Goal: Task Accomplishment & Management: Use online tool/utility

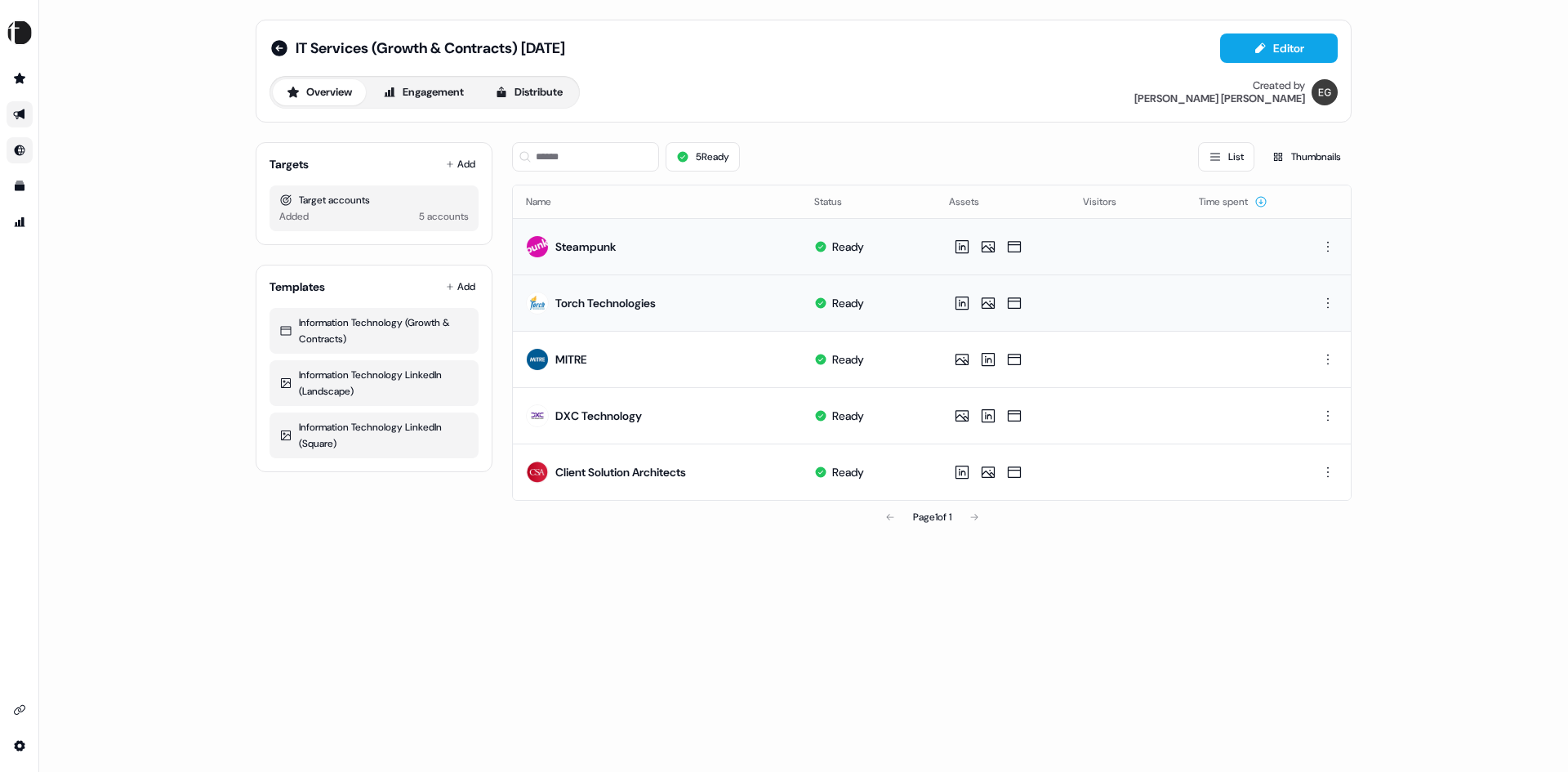
click at [27, 152] on link "Go to Inbound" at bounding box center [20, 150] width 27 height 27
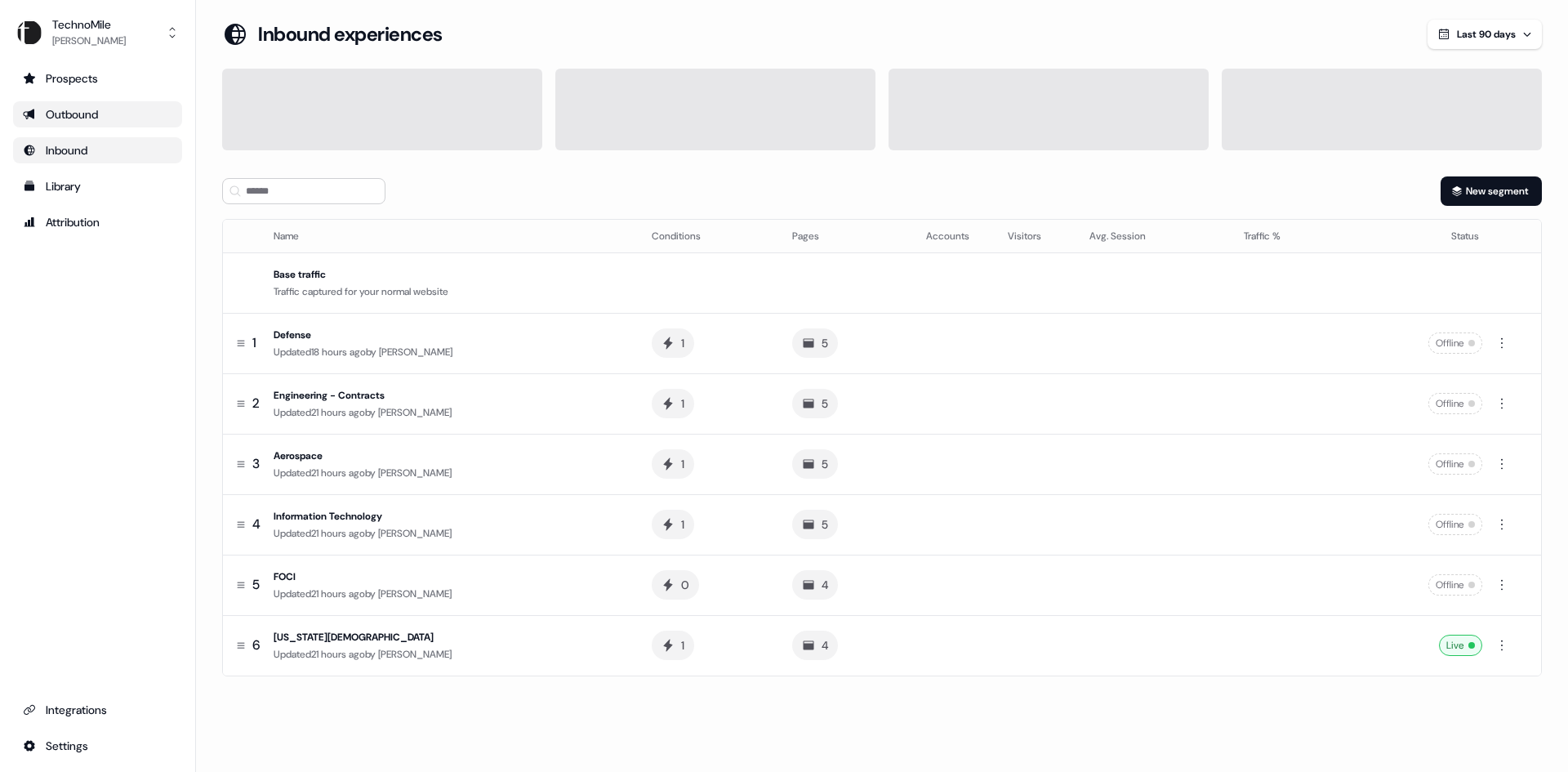
click at [59, 118] on div "Outbound" at bounding box center [97, 114] width 149 height 17
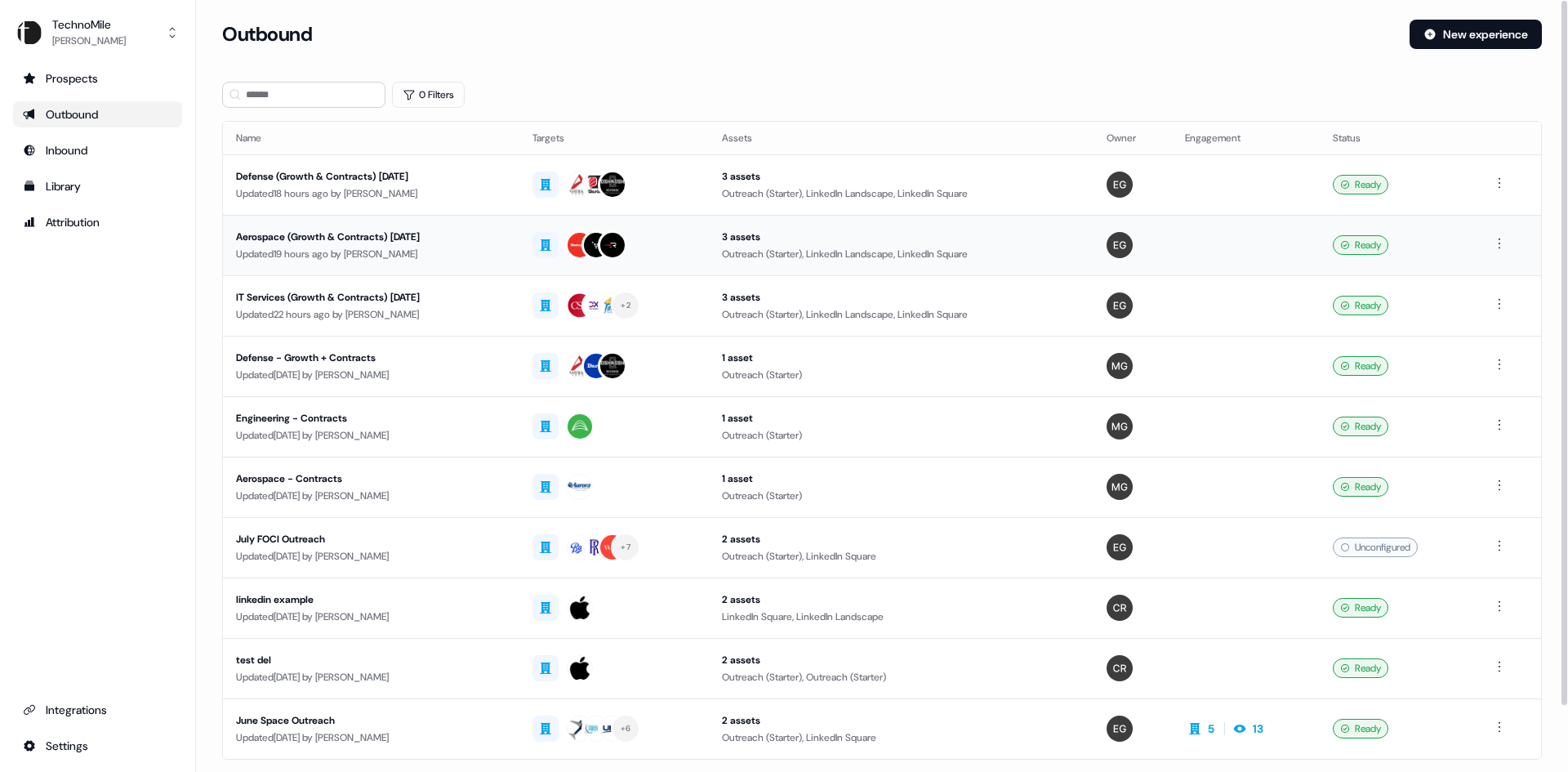
click at [412, 236] on div "Aerospace (Growth & Contracts) September 2025" at bounding box center [370, 237] width 270 height 17
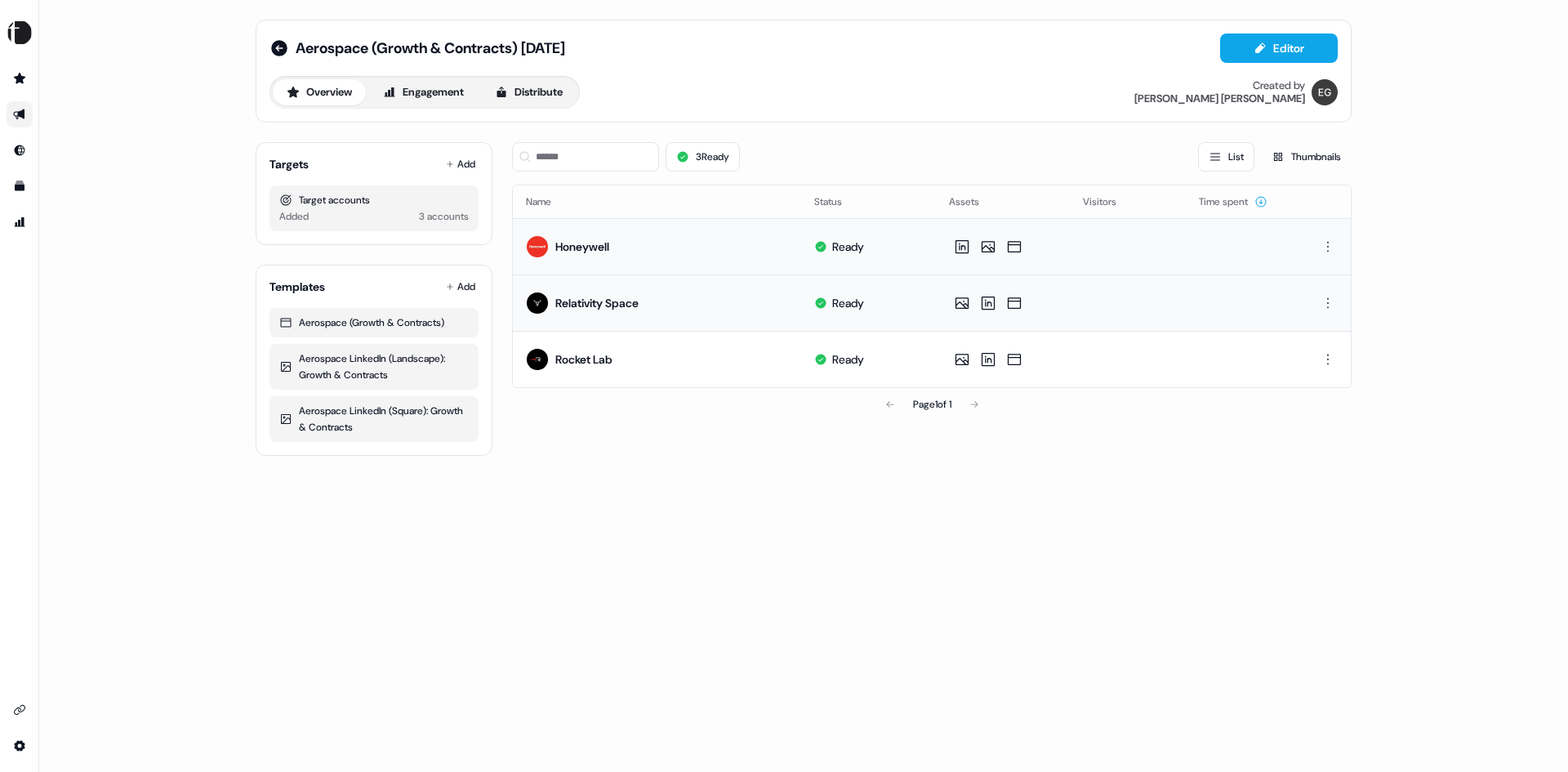
drag, startPoint x: 1016, startPoint y: 357, endPoint x: 1002, endPoint y: 431, distance: 75.3
click at [1001, 434] on div "3 Ready List Thumbnails Name Status Assets Visitors Time spent Honeywell Ready …" at bounding box center [931, 292] width 839 height 327
click at [276, 44] on icon at bounding box center [279, 48] width 17 height 17
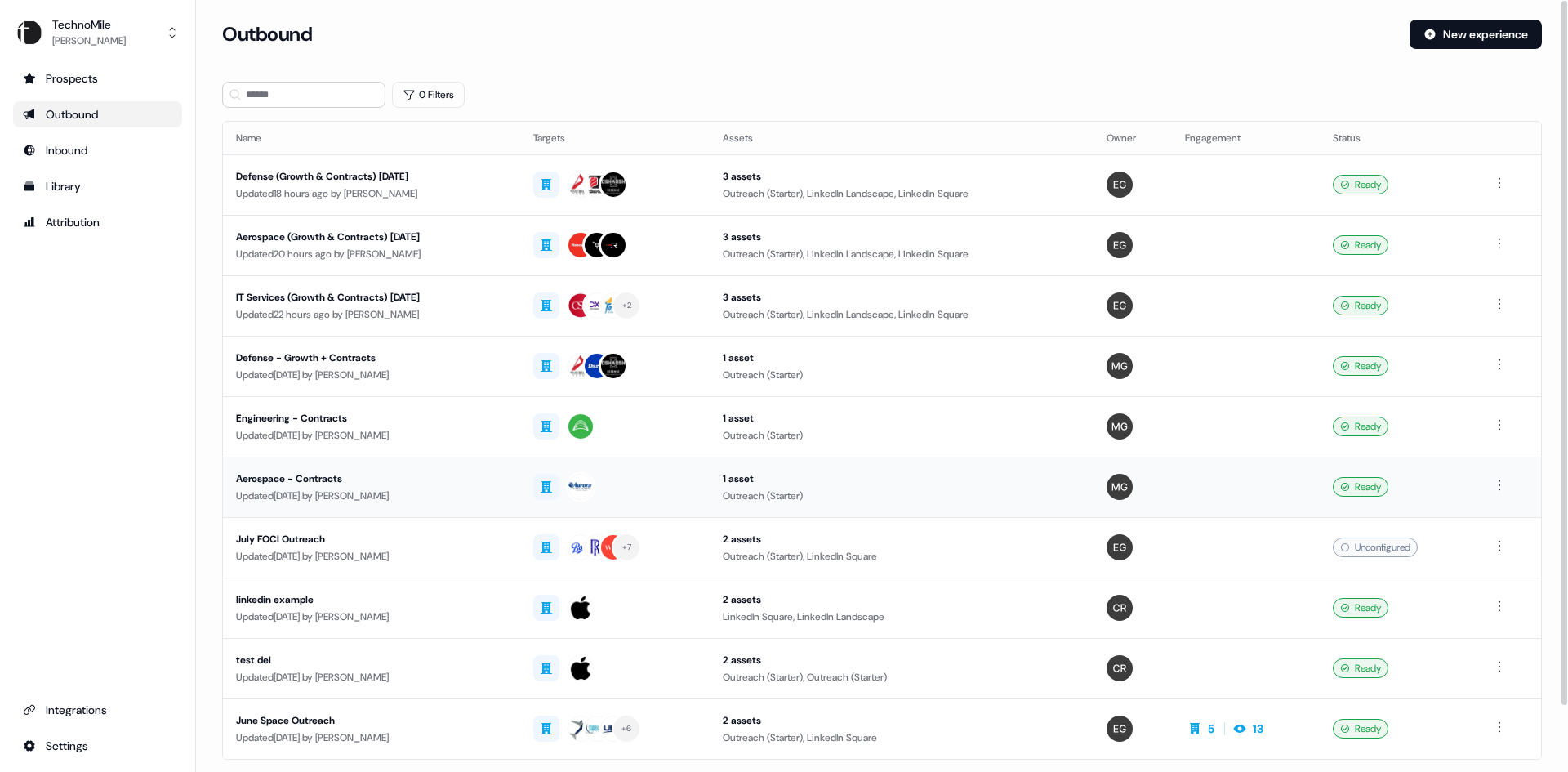
click at [364, 479] on div "Aerospace - Contracts" at bounding box center [371, 478] width 271 height 17
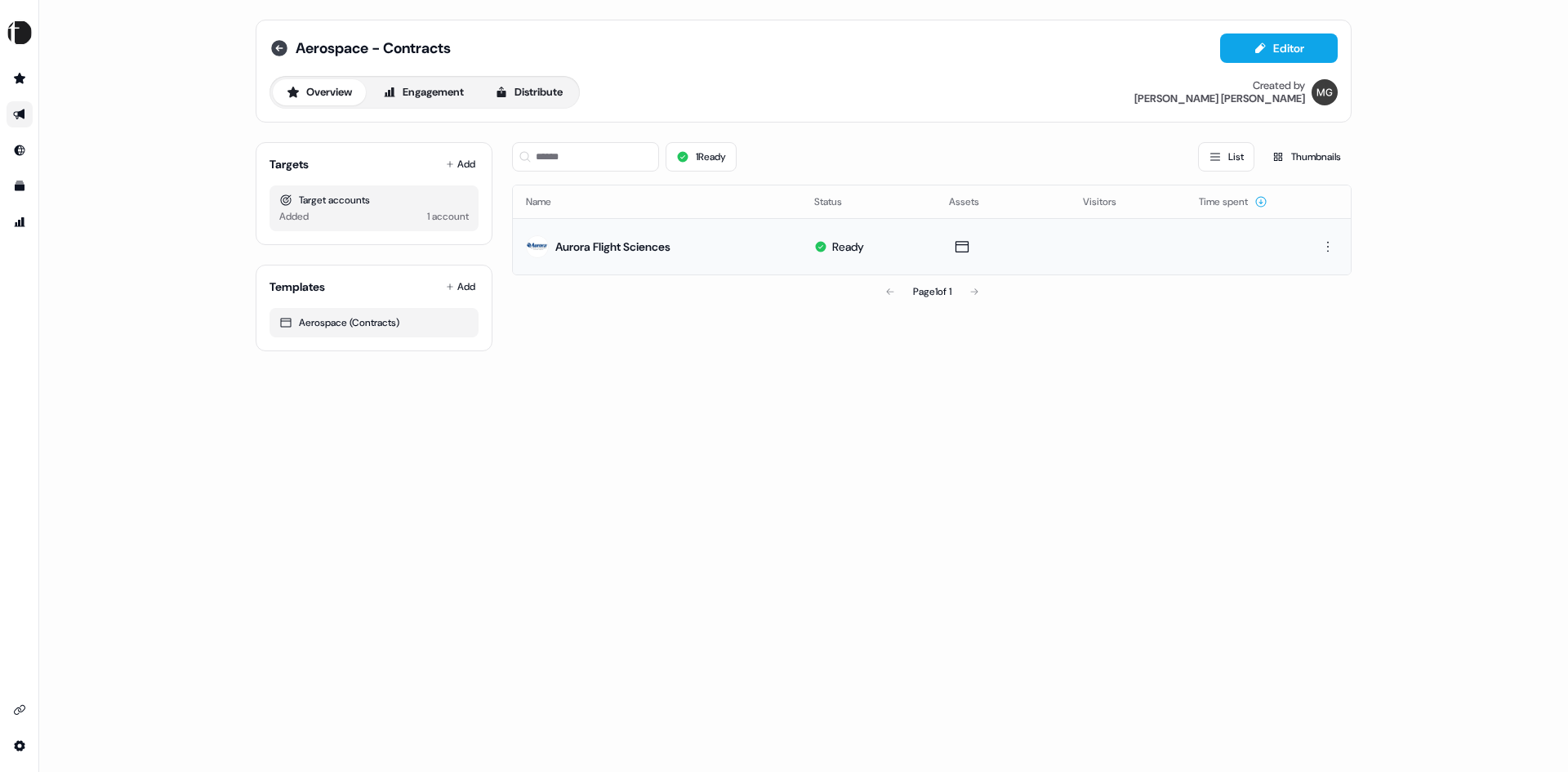
click at [285, 43] on icon at bounding box center [279, 48] width 17 height 17
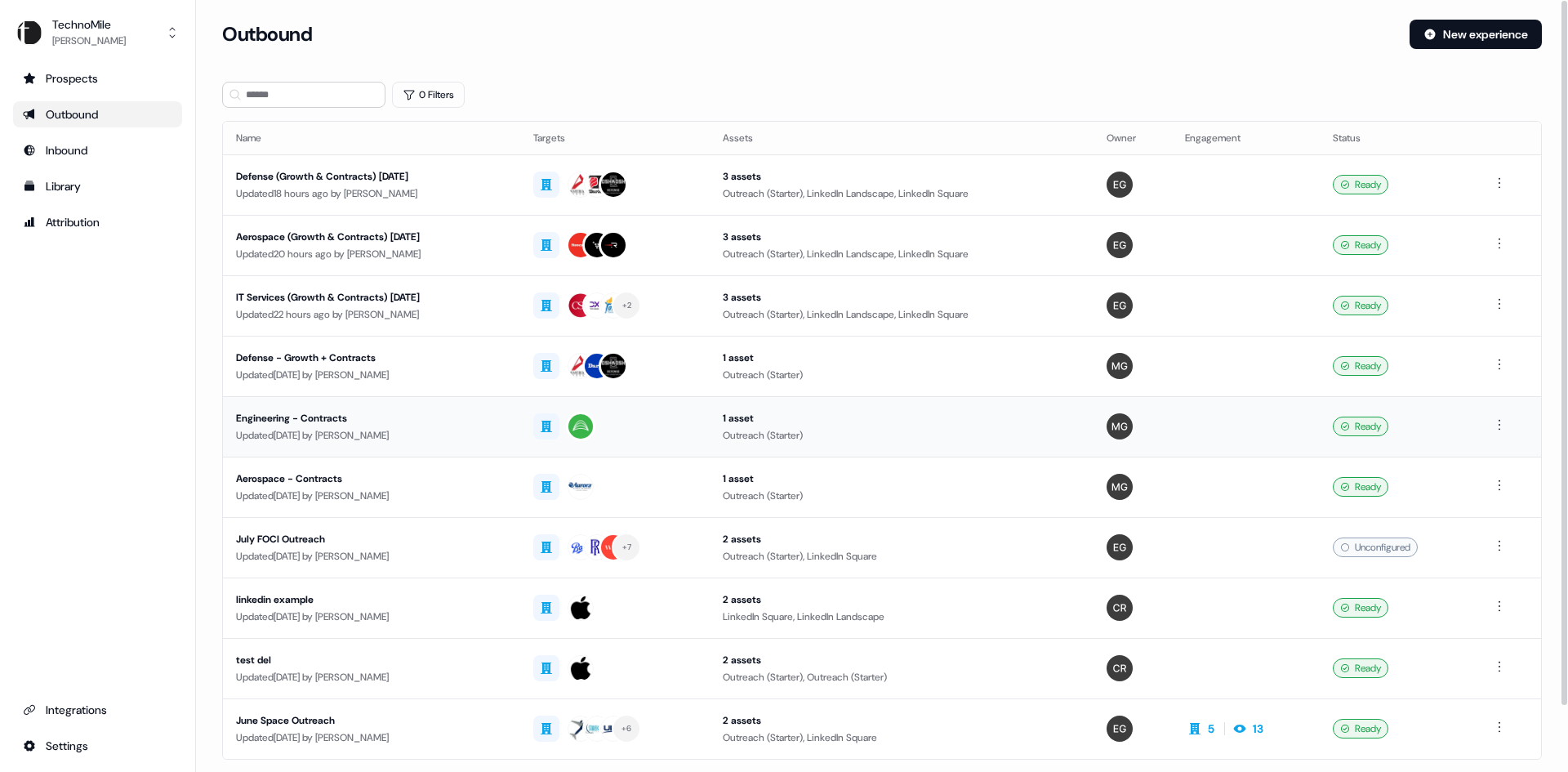
click at [470, 417] on div "Engineering - Contracts" at bounding box center [371, 417] width 271 height 17
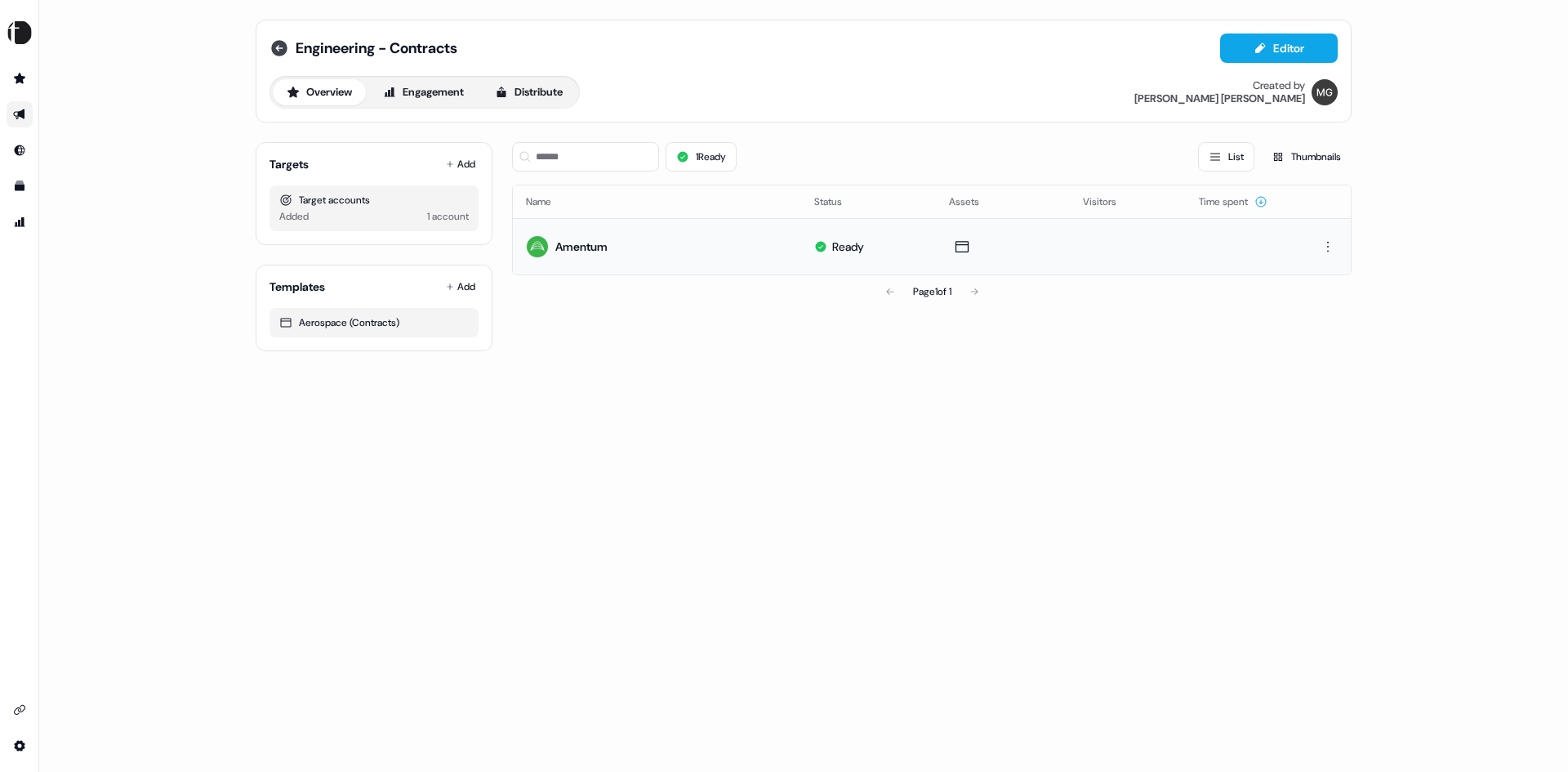
click at [279, 47] on icon at bounding box center [279, 48] width 17 height 17
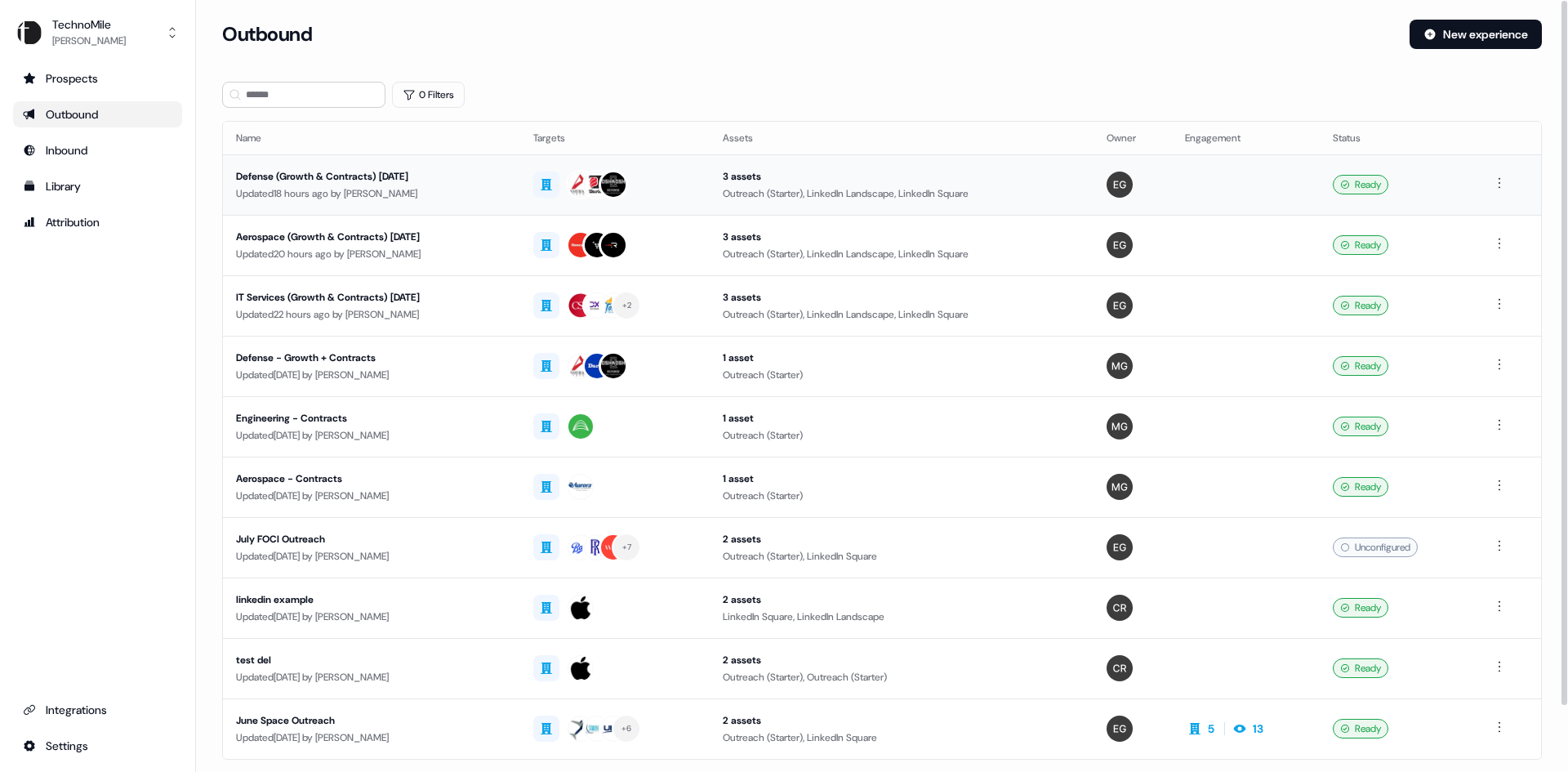
click at [469, 178] on div "Defense (Growth & Contracts) September 2025" at bounding box center [371, 176] width 271 height 17
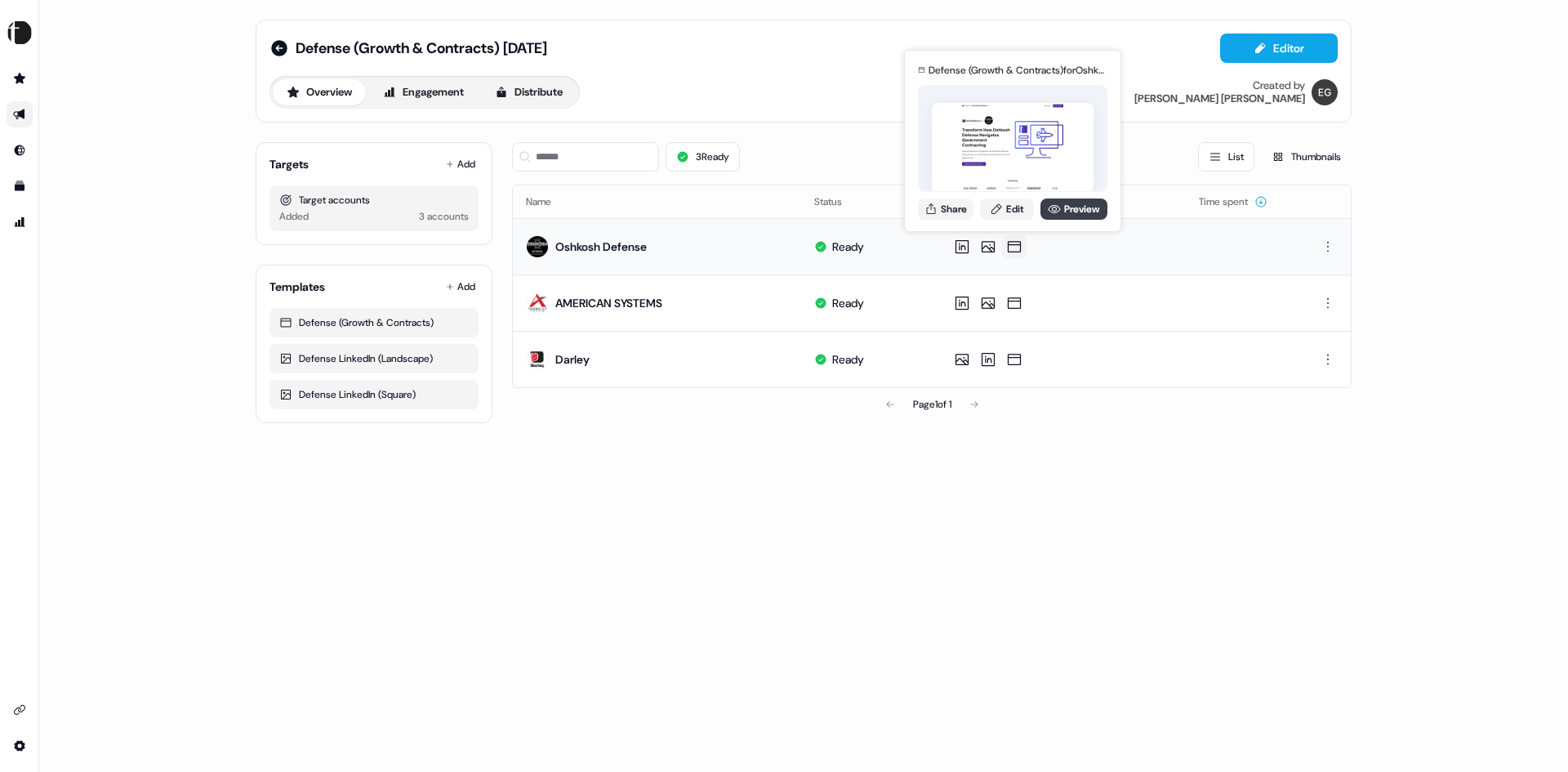
click at [1070, 211] on link "Preview" at bounding box center [1073, 209] width 67 height 22
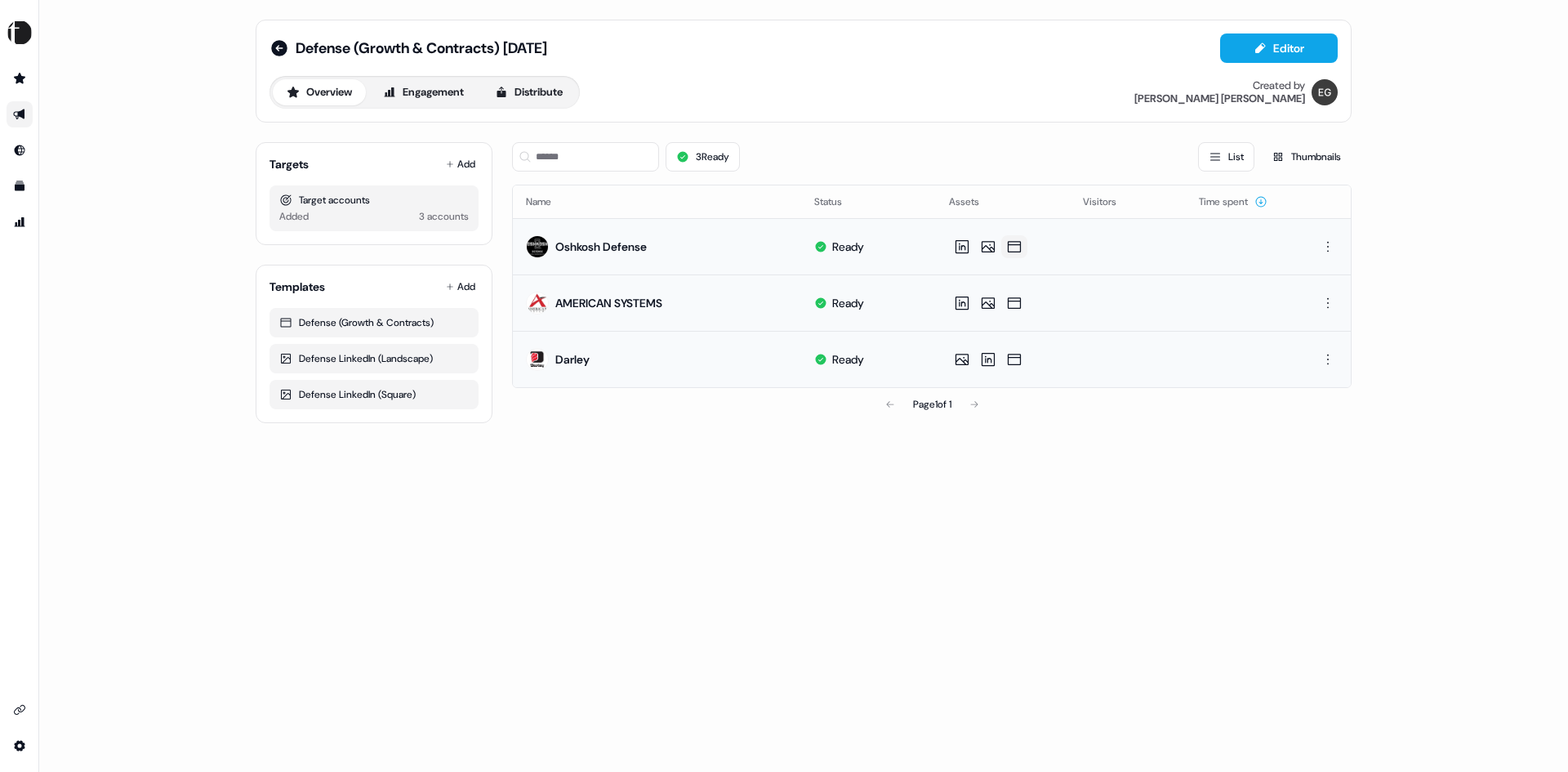
click at [1007, 245] on icon at bounding box center [1013, 247] width 13 height 12
drag, startPoint x: 1084, startPoint y: 205, endPoint x: 945, endPoint y: 635, distance: 451.9
click at [945, 635] on div "Defense (Growth & Contracts) September 2025 Editor Overview Engagement Distribu…" at bounding box center [803, 386] width 1529 height 772
click at [286, 47] on icon at bounding box center [279, 48] width 17 height 17
